Goal: Task Accomplishment & Management: Use online tool/utility

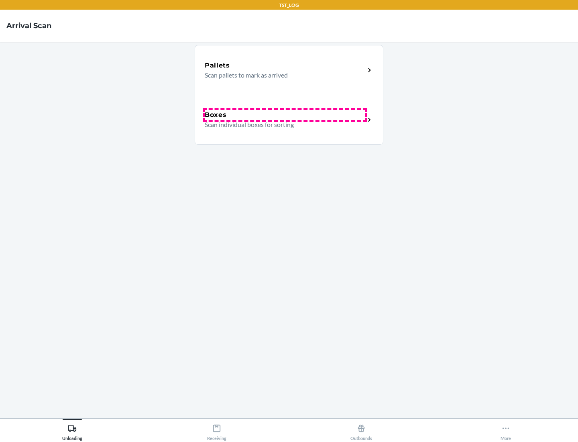
click at [285, 115] on div "Boxes" at bounding box center [285, 115] width 160 height 10
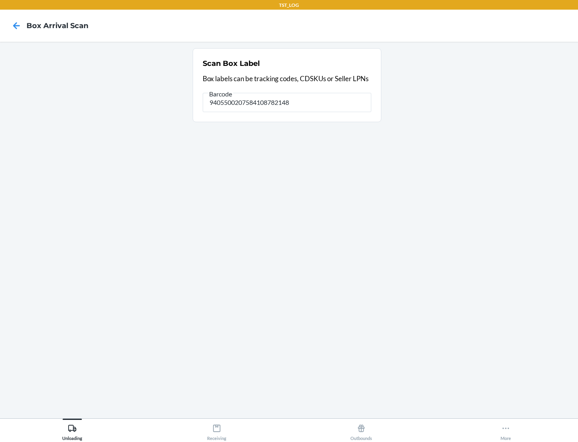
type input "9405500207584108782148"
